Goal: Task Accomplishment & Management: Use online tool/utility

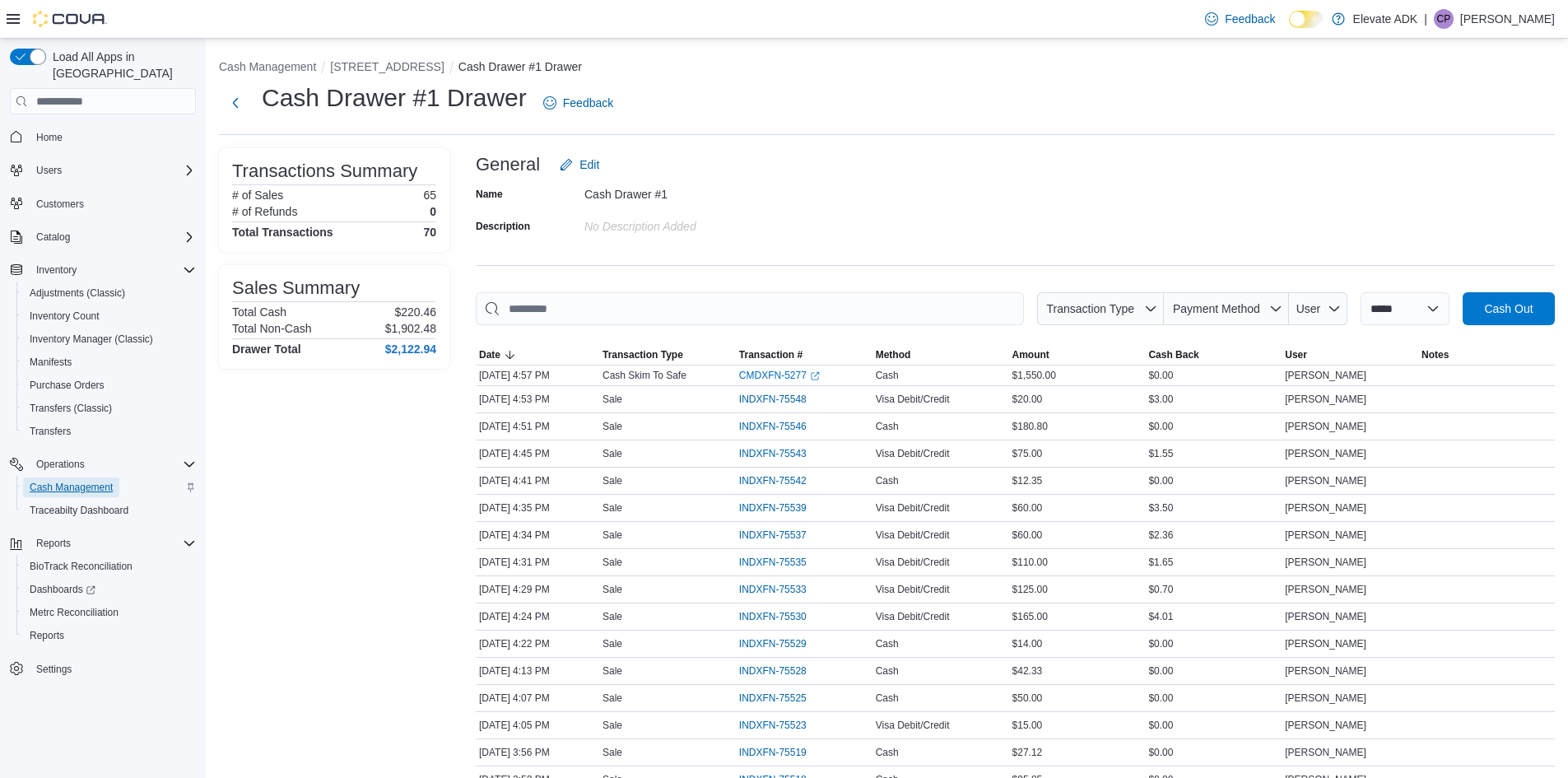
click at [104, 481] on span "Cash Management" at bounding box center [71, 487] width 83 height 13
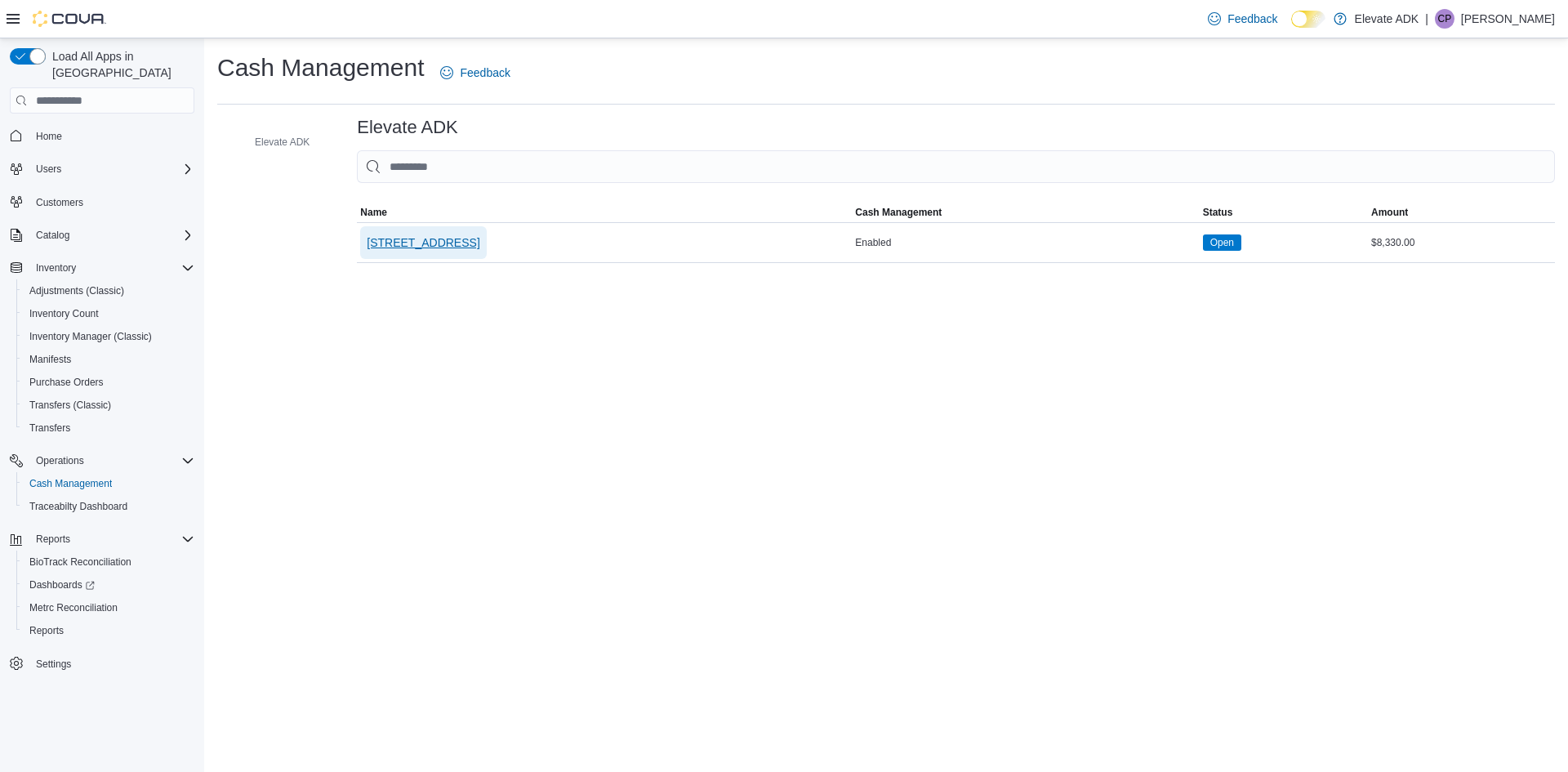
click at [423, 240] on span "[STREET_ADDRESS]" at bounding box center [423, 242] width 112 height 32
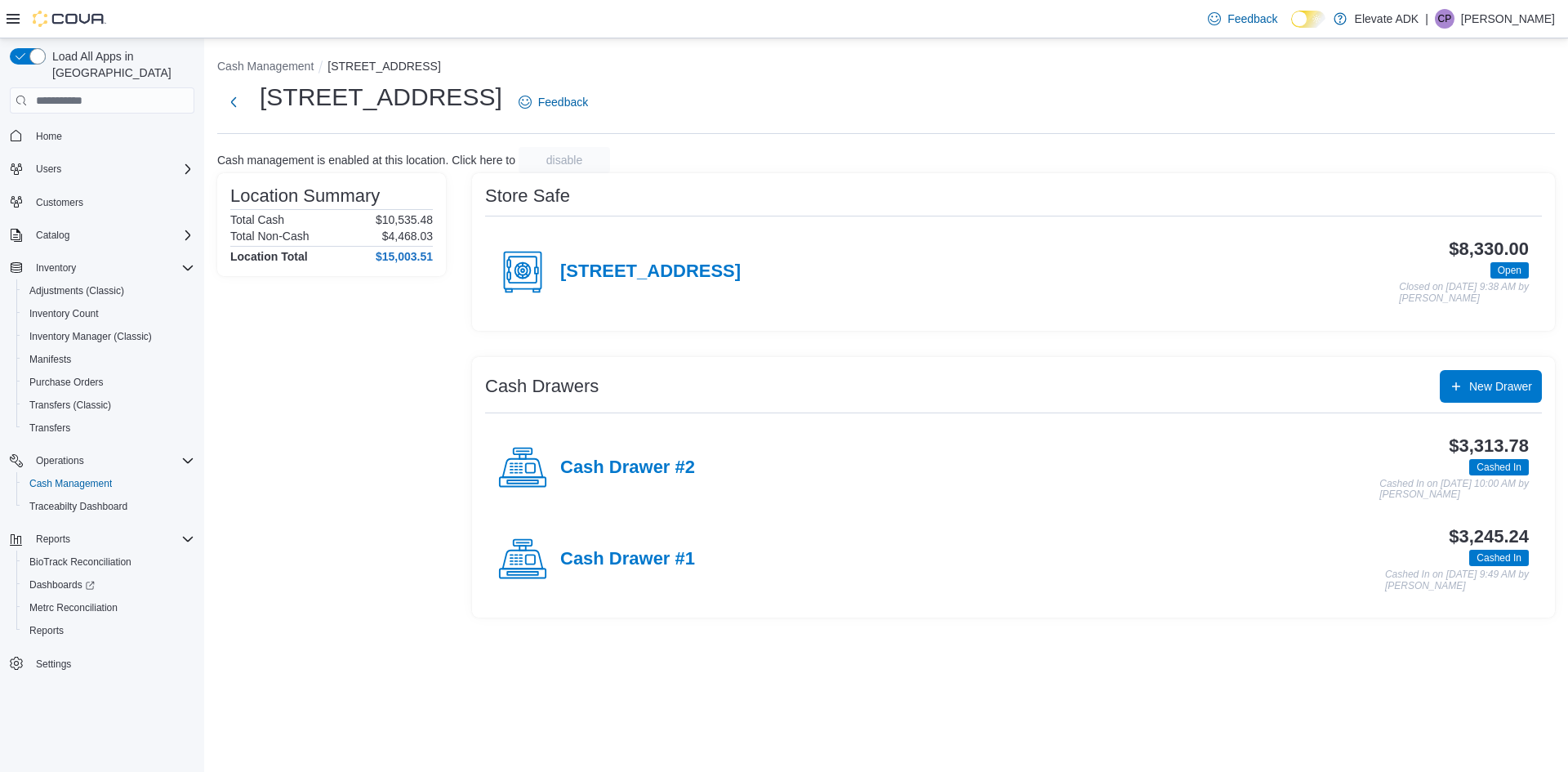
click at [644, 468] on h4 "Cash Drawer #2" at bounding box center [627, 468] width 134 height 21
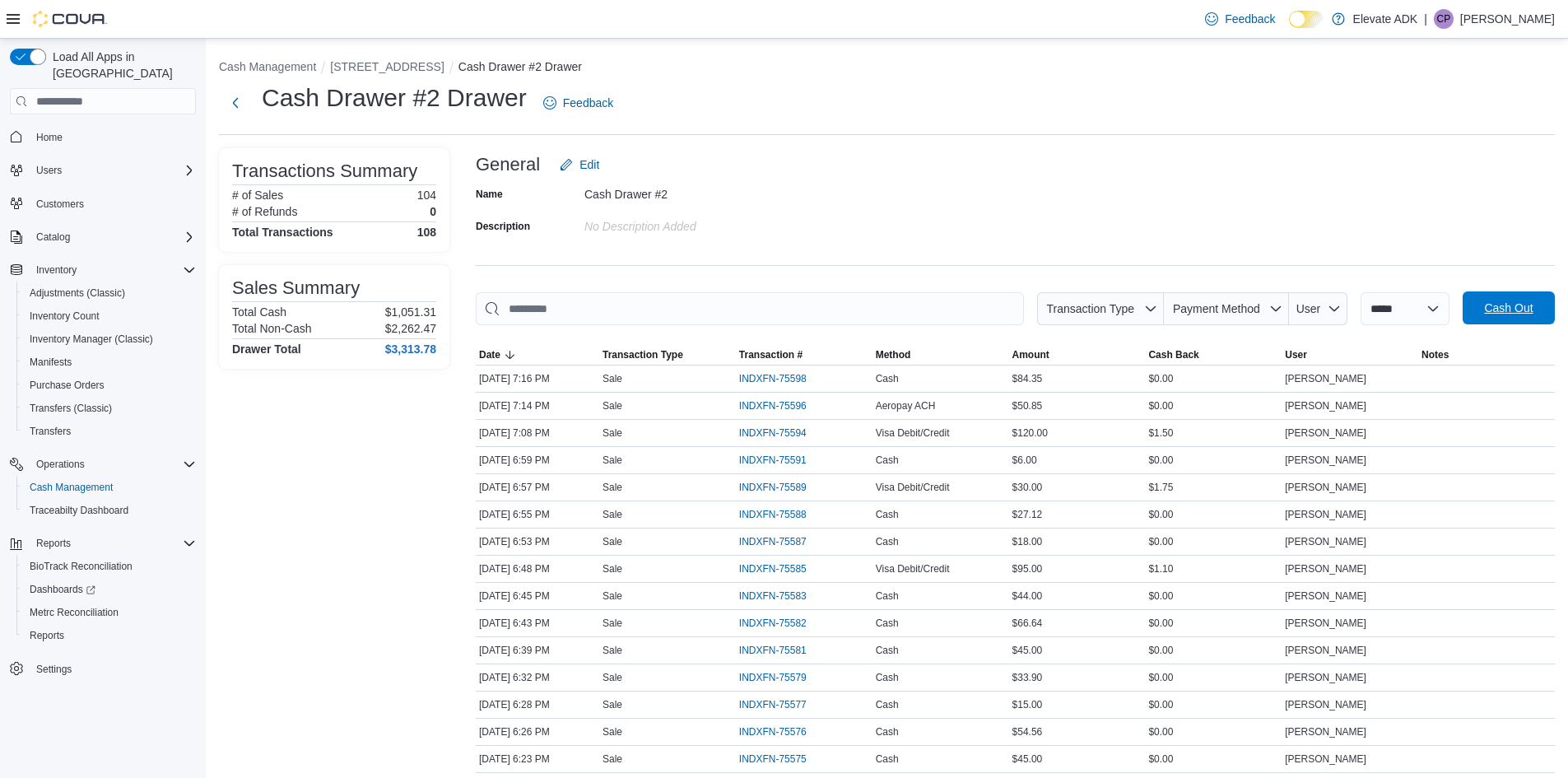
click at [1530, 317] on span "Cash Out" at bounding box center [1510, 307] width 73 height 33
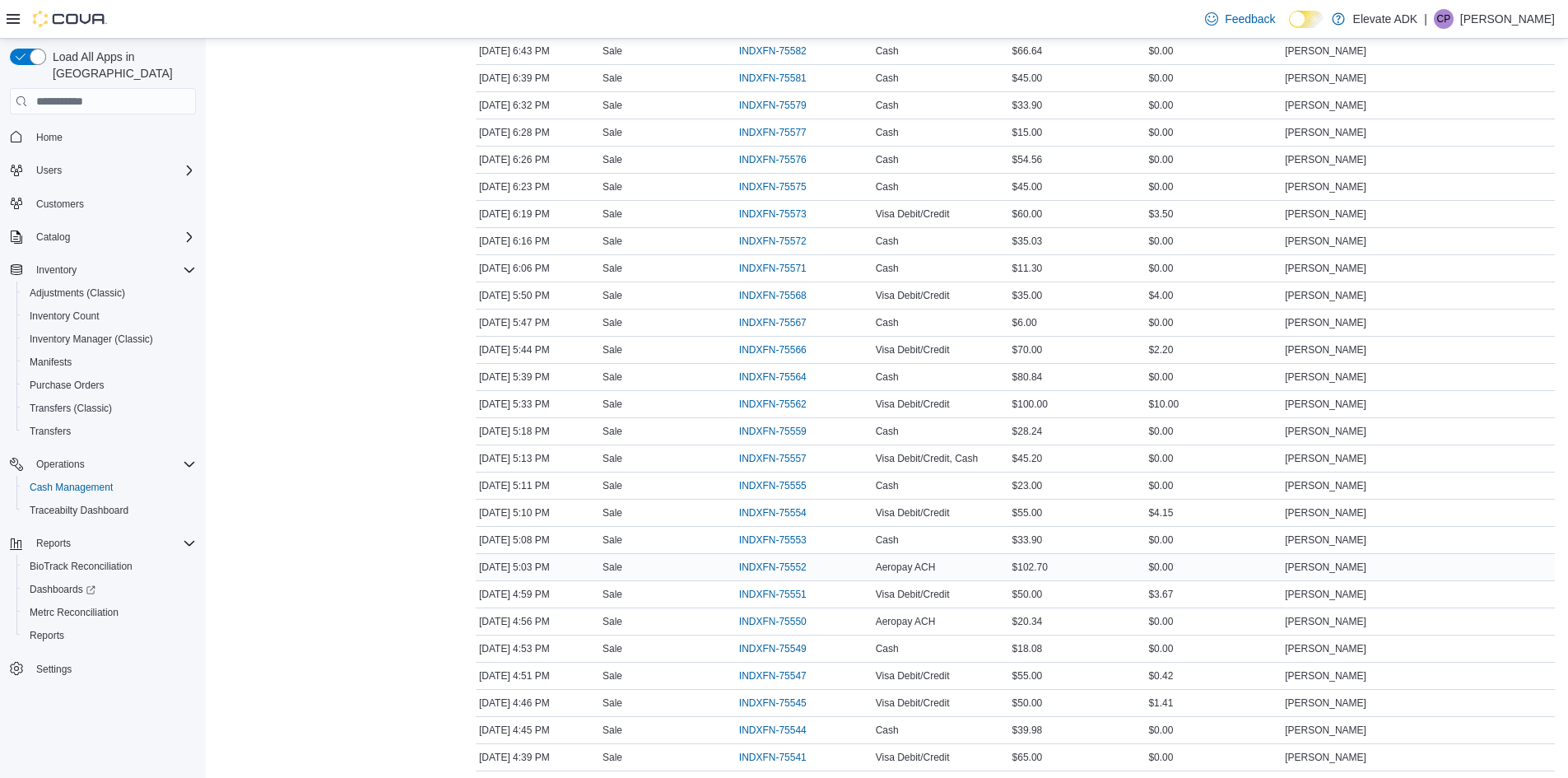
scroll to position [576, 0]
click at [534, 590] on div "[DATE] 4:59 PM" at bounding box center [537, 590] width 123 height 19
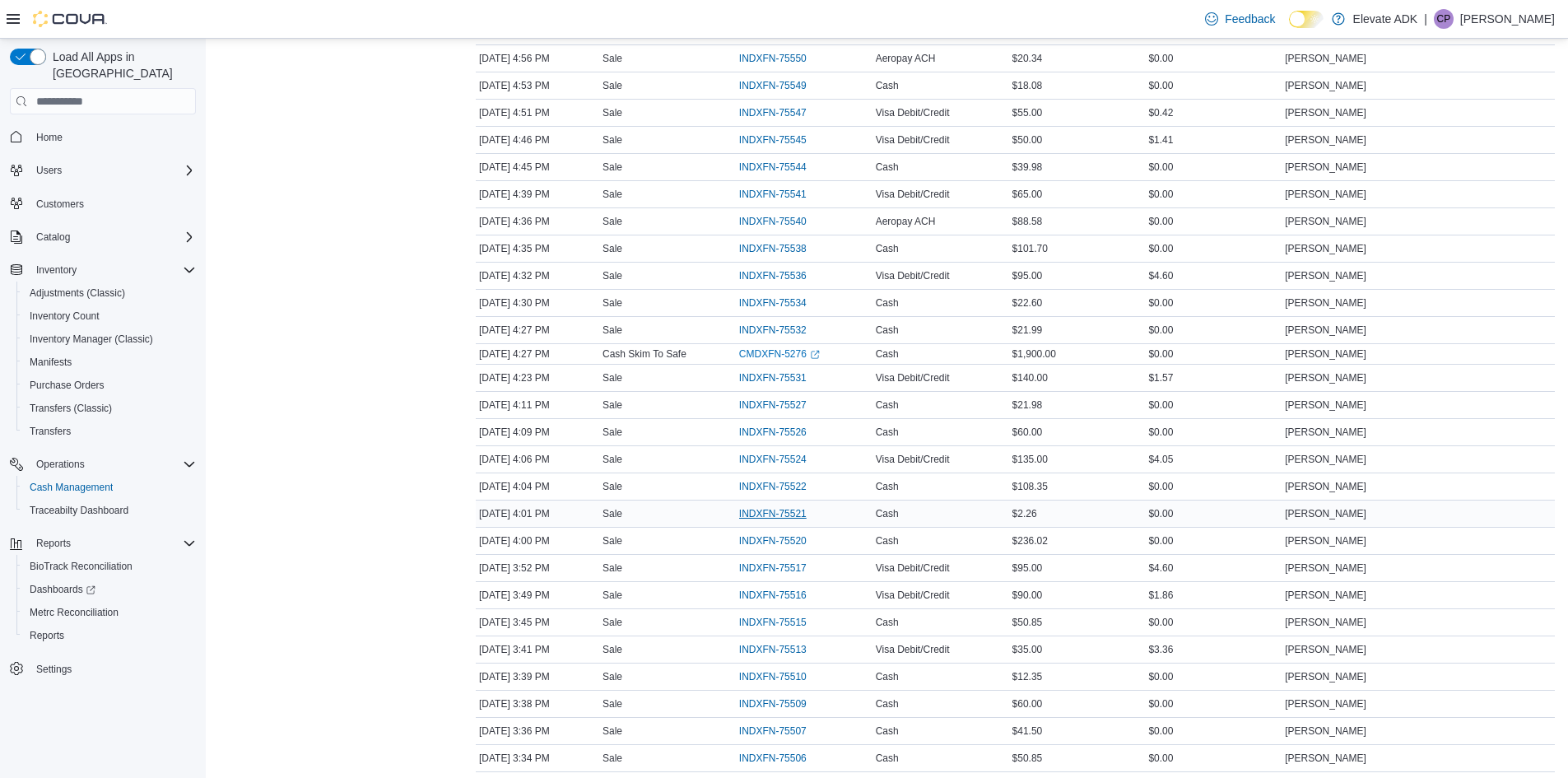
scroll to position [1152, 0]
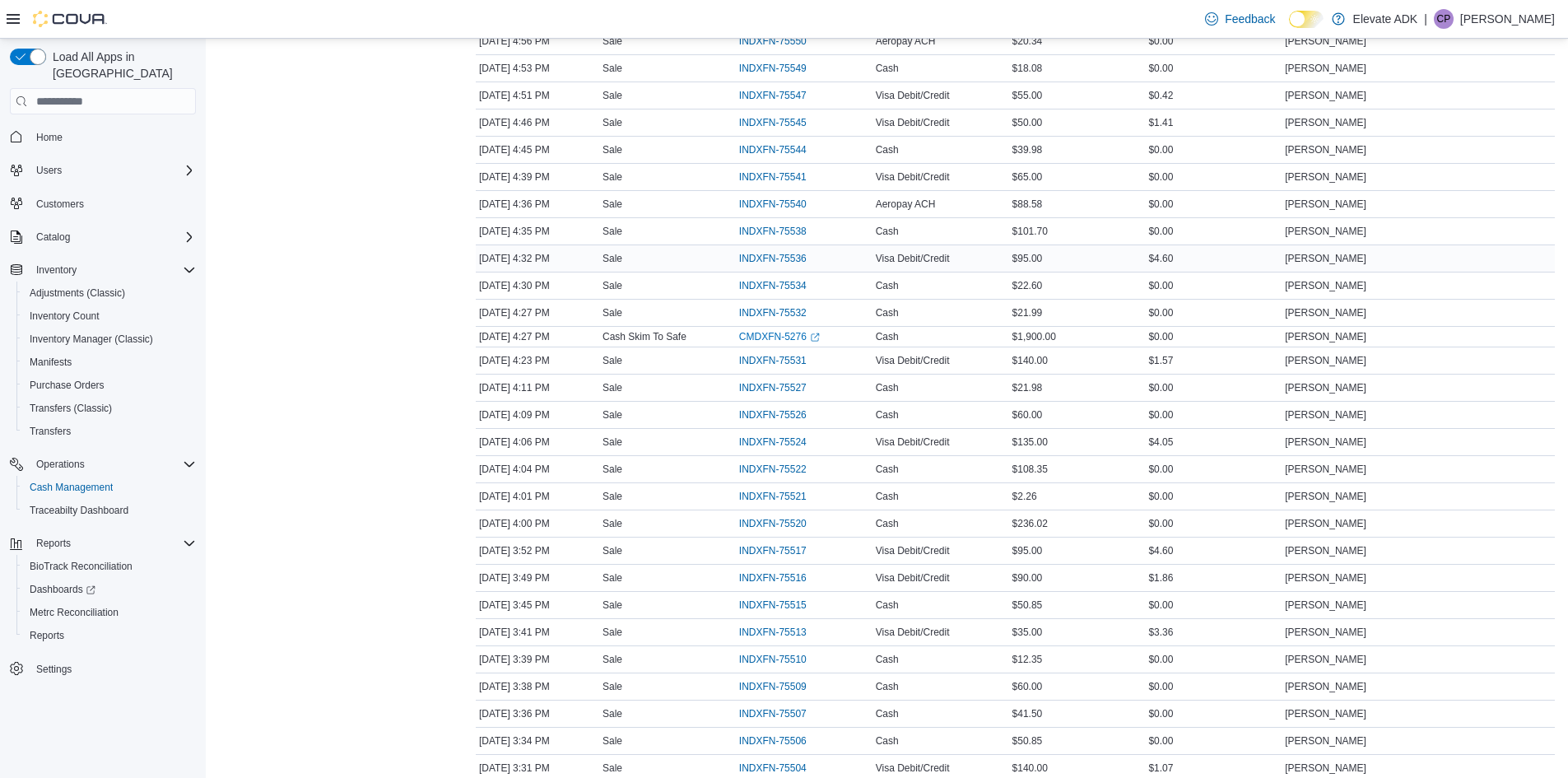
drag, startPoint x: 933, startPoint y: 258, endPoint x: 934, endPoint y: 268, distance: 10.0
click at [933, 265] on span "Visa Debit/Credit" at bounding box center [913, 258] width 74 height 13
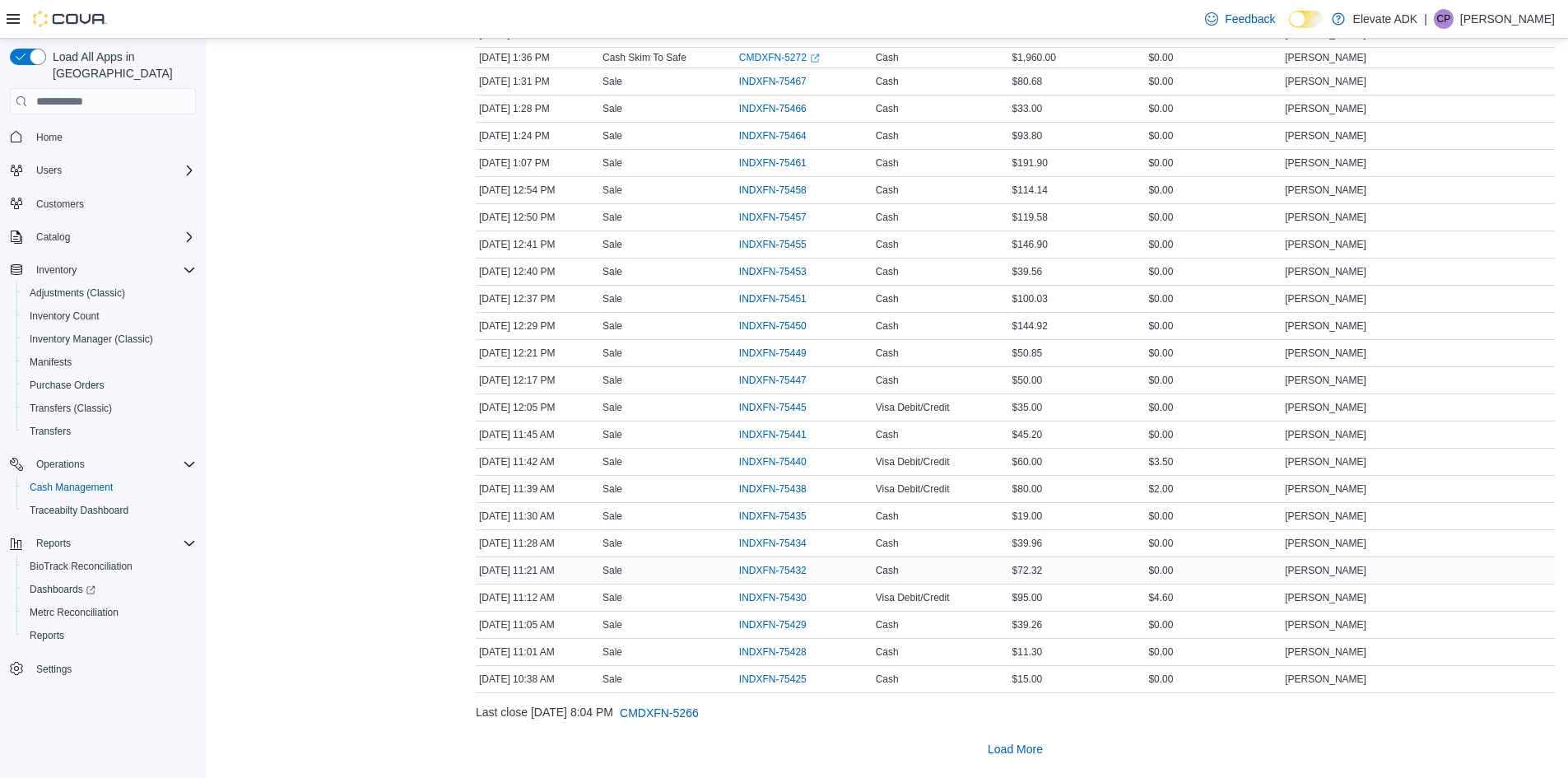
scroll to position [2369, 0]
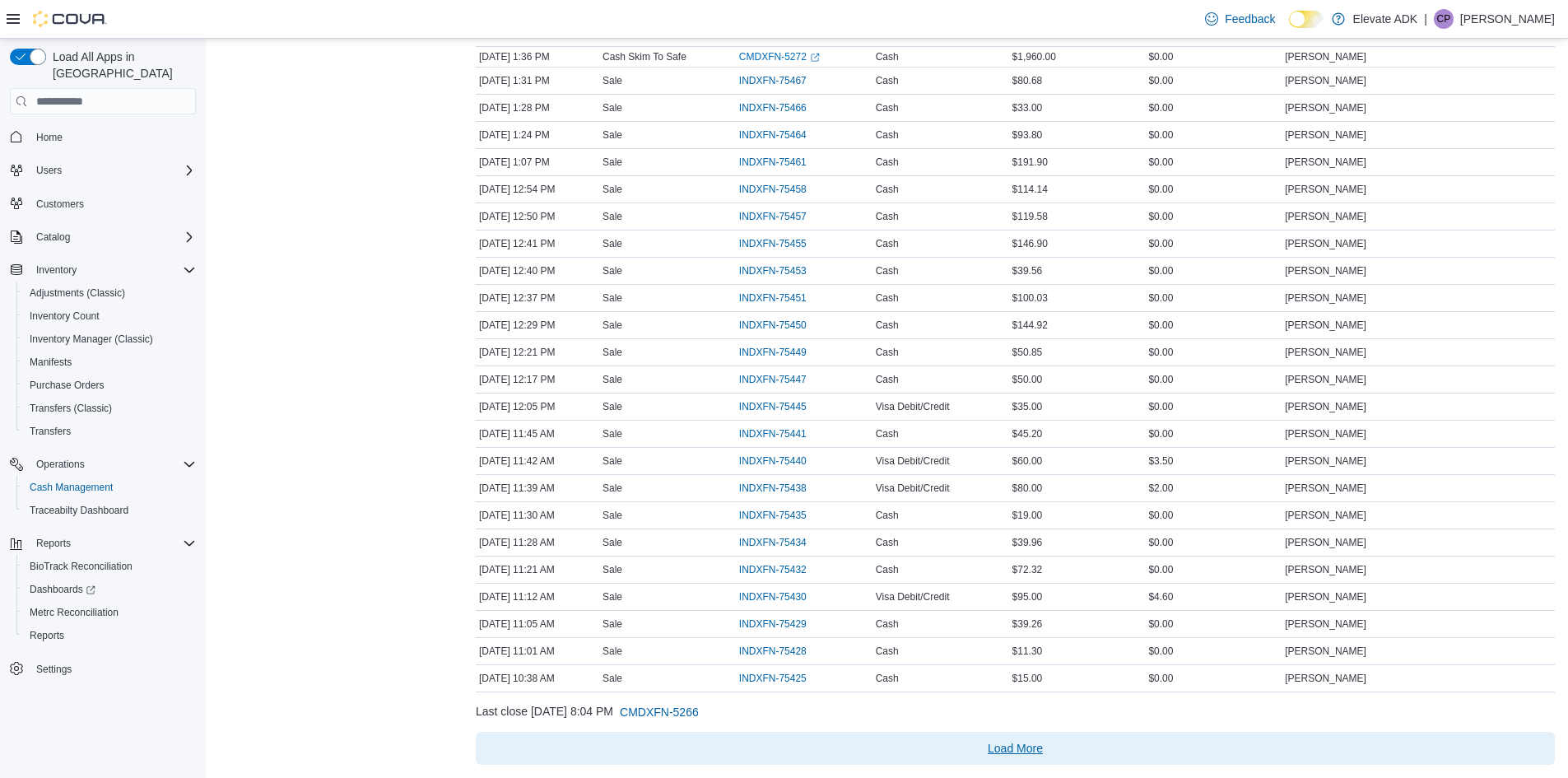
click at [1022, 747] on span "Load More" at bounding box center [1016, 748] width 55 height 17
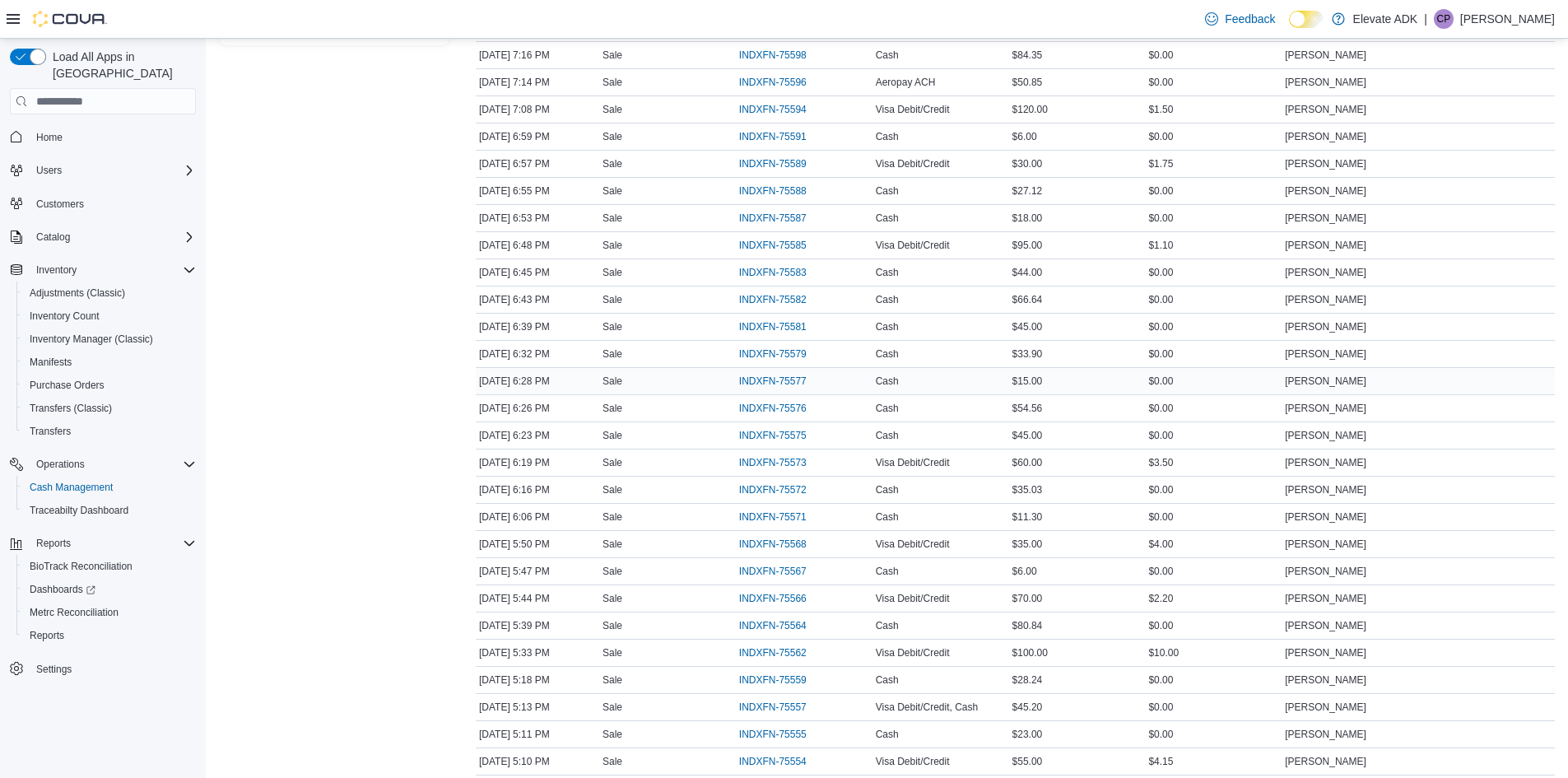
scroll to position [329, 0]
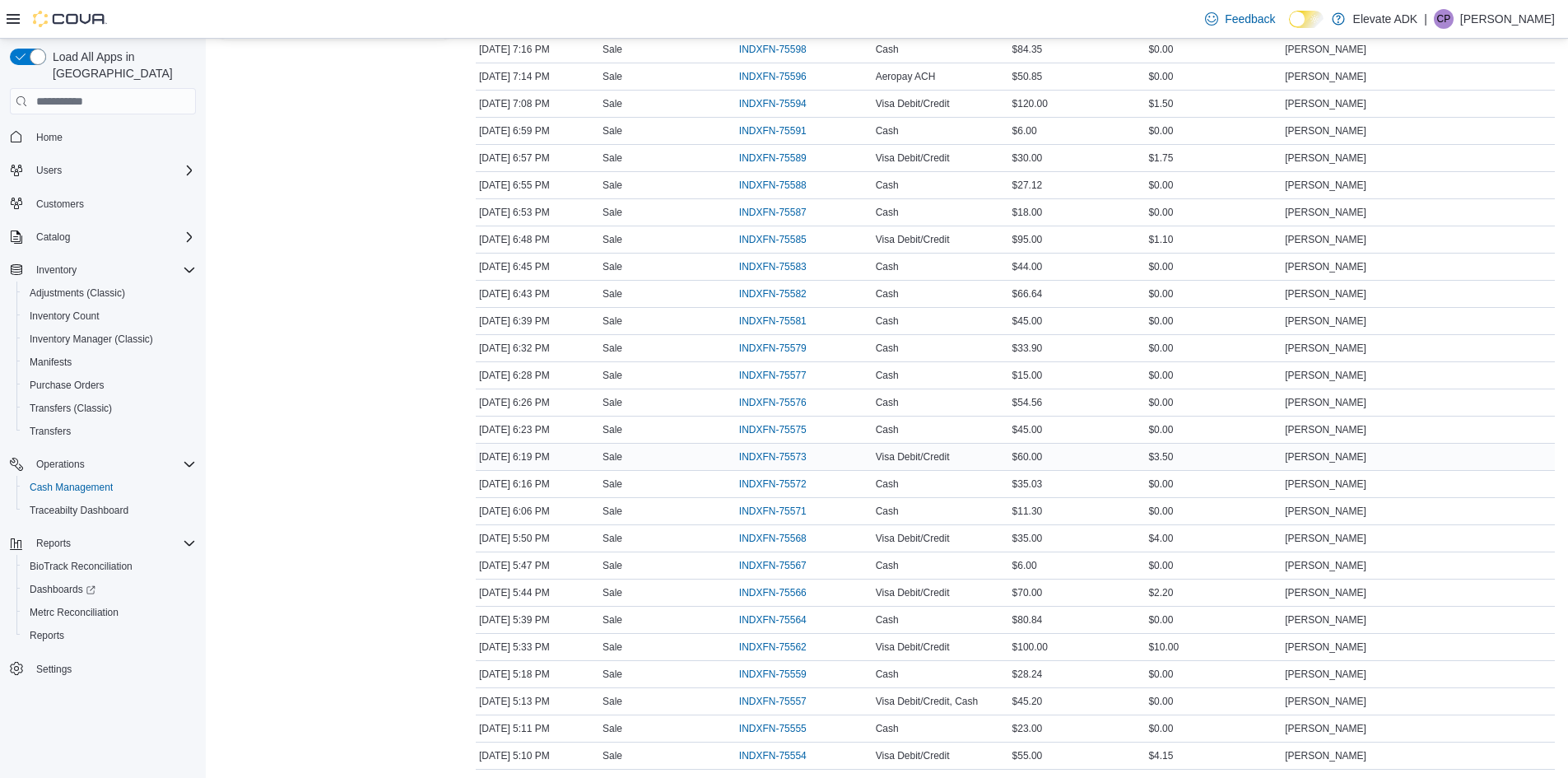
click at [535, 459] on div "[DATE] 6:19 PM" at bounding box center [537, 457] width 123 height 19
